Goal: Task Accomplishment & Management: Use online tool/utility

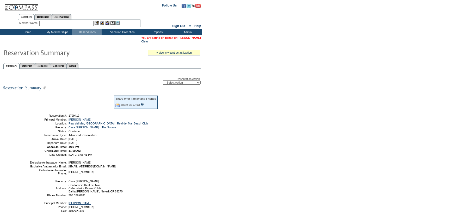
click at [196, 37] on link "[PERSON_NAME]" at bounding box center [189, 37] width 23 height 3
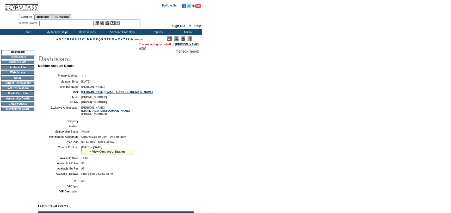
click at [30, 105] on td "CWL Requests" at bounding box center [17, 104] width 33 height 4
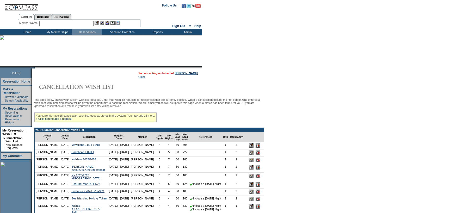
scroll to position [26, 0]
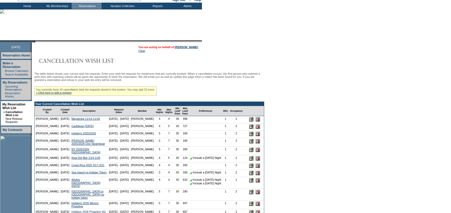
click at [253, 161] on input "image" at bounding box center [251, 158] width 4 height 4
